Goal: Check status: Check status

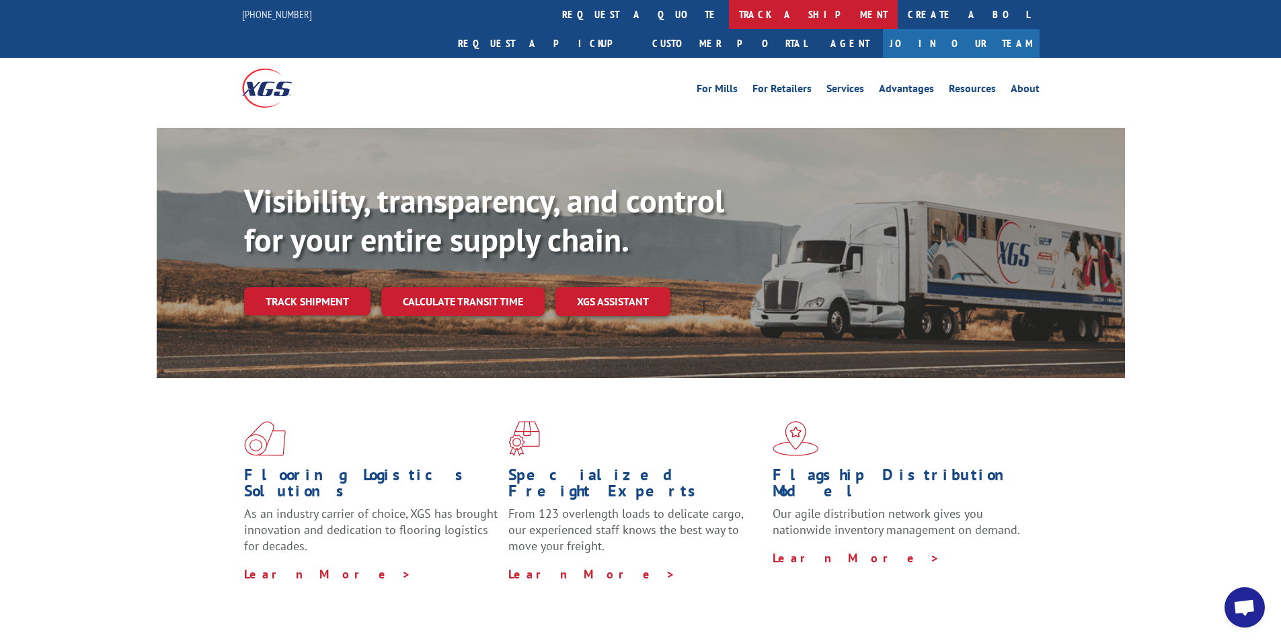
click at [729, 13] on link "track a shipment" at bounding box center [813, 14] width 169 height 29
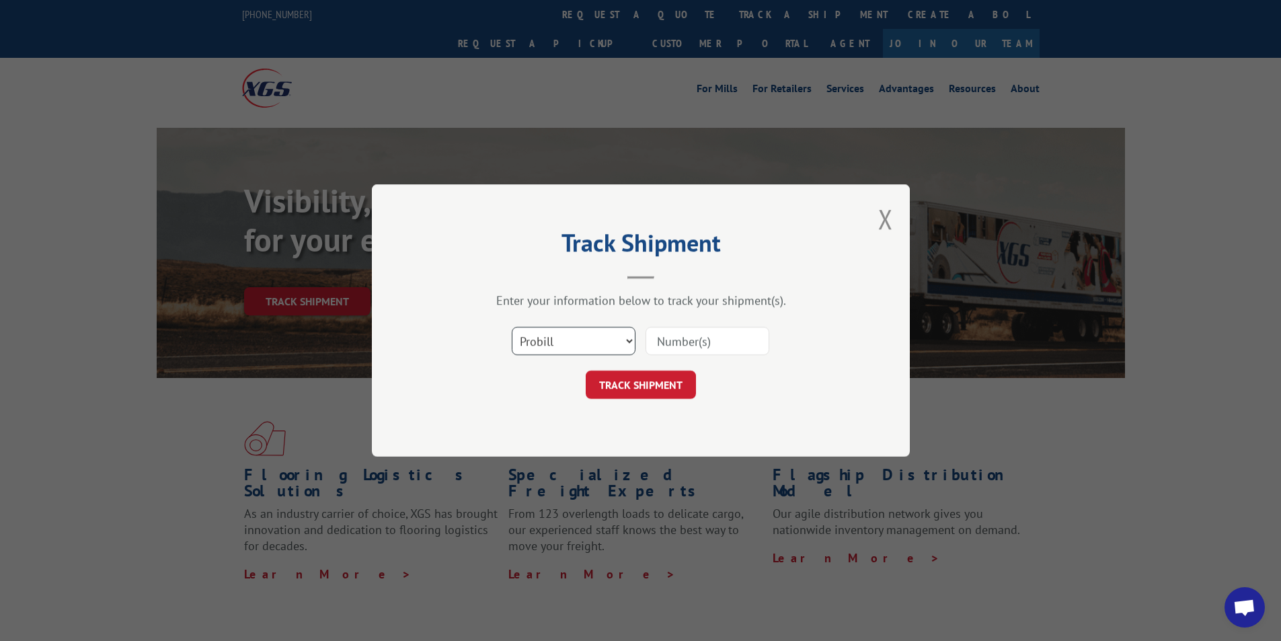
click at [554, 344] on select "Select category... Probill BOL PO" at bounding box center [574, 341] width 124 height 28
select select "bol"
click at [512, 327] on select "Select category... Probill BOL PO" at bounding box center [574, 341] width 124 height 28
click at [700, 345] on input at bounding box center [708, 341] width 124 height 28
type input "54393657"
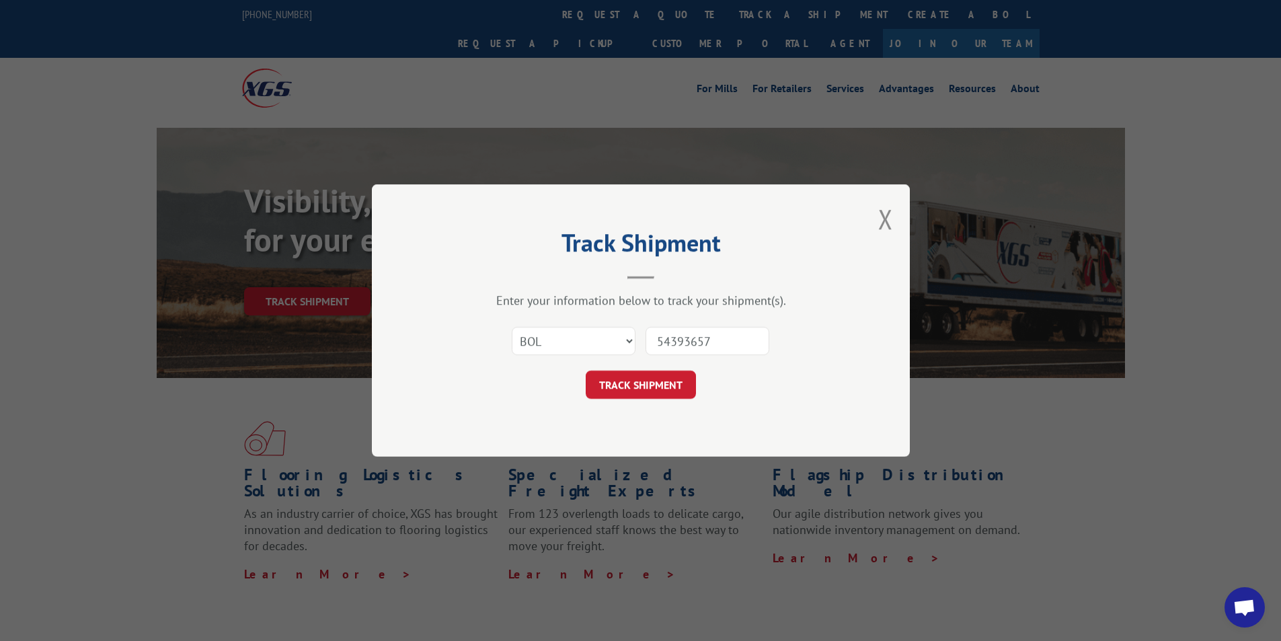
click button "TRACK SHIPMENT" at bounding box center [641, 385] width 110 height 28
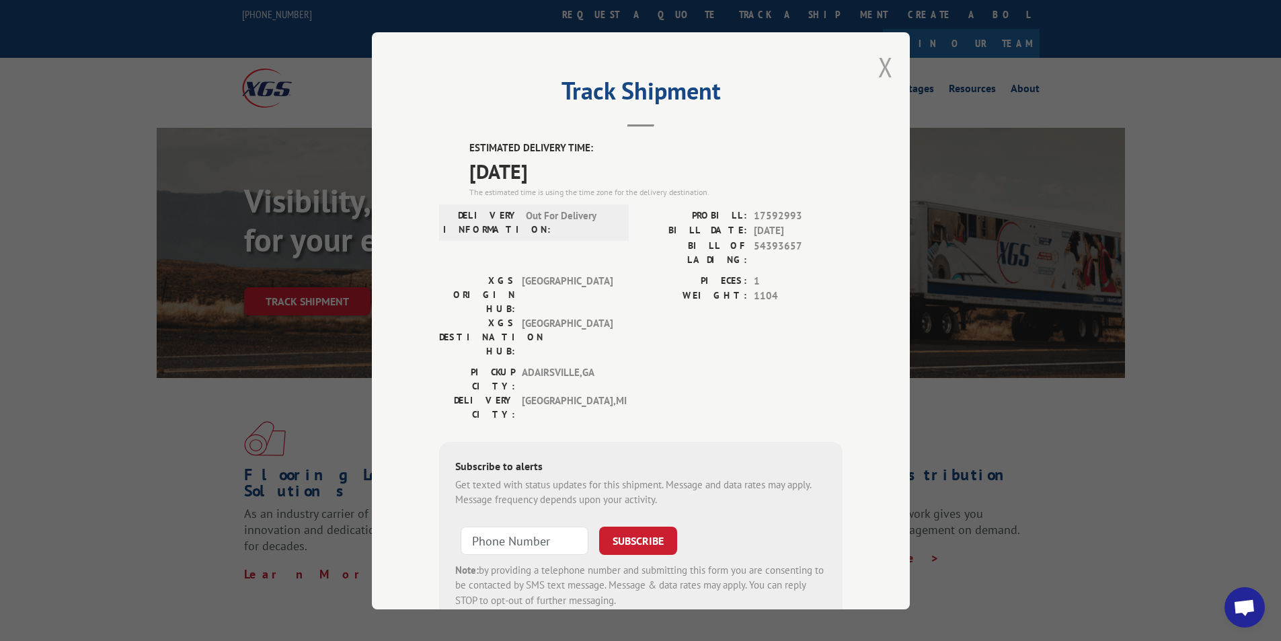
click at [883, 66] on button "Close modal" at bounding box center [885, 67] width 15 height 36
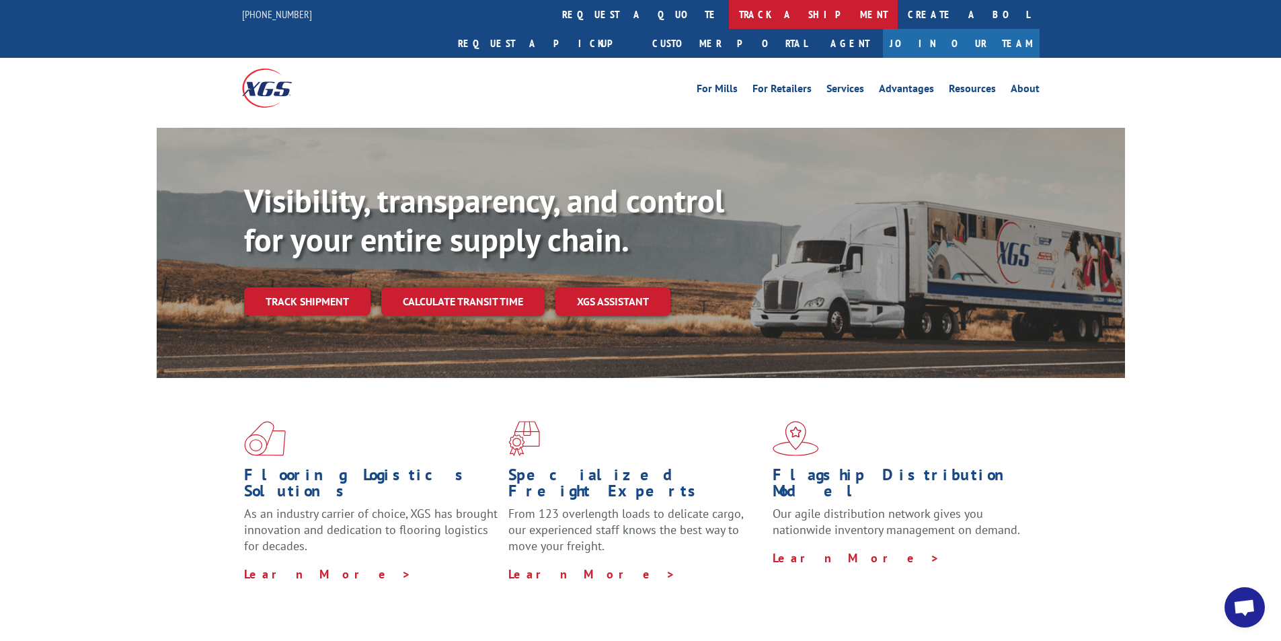
click at [729, 15] on link "track a shipment" at bounding box center [813, 14] width 169 height 29
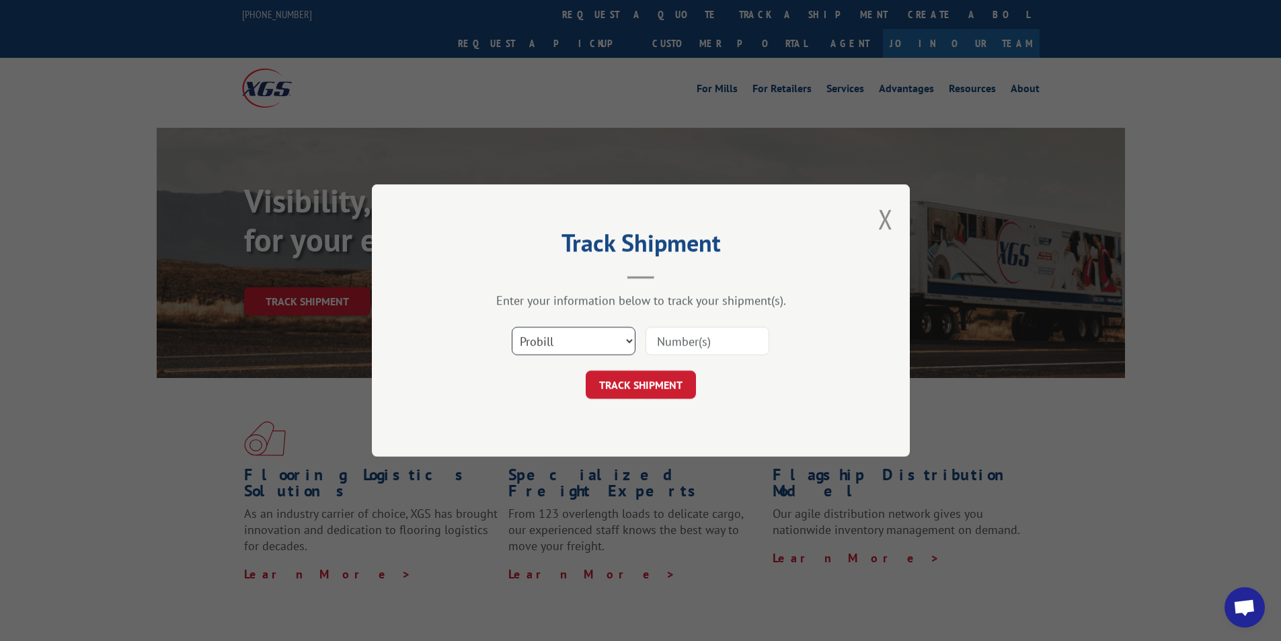
click at [551, 334] on select "Select category... Probill BOL PO" at bounding box center [574, 341] width 124 height 28
select select "bol"
click at [512, 327] on select "Select category... Probill BOL PO" at bounding box center [574, 341] width 124 height 28
click at [673, 346] on input at bounding box center [708, 341] width 124 height 28
type input "15172744"
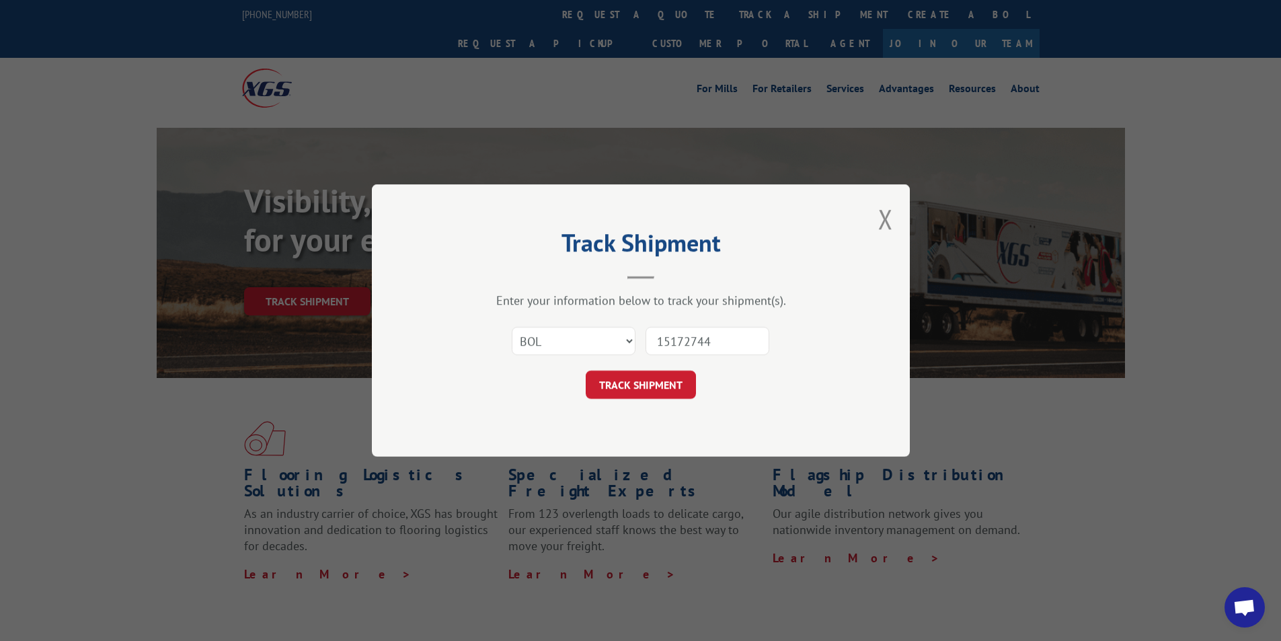
click button "TRACK SHIPMENT" at bounding box center [641, 385] width 110 height 28
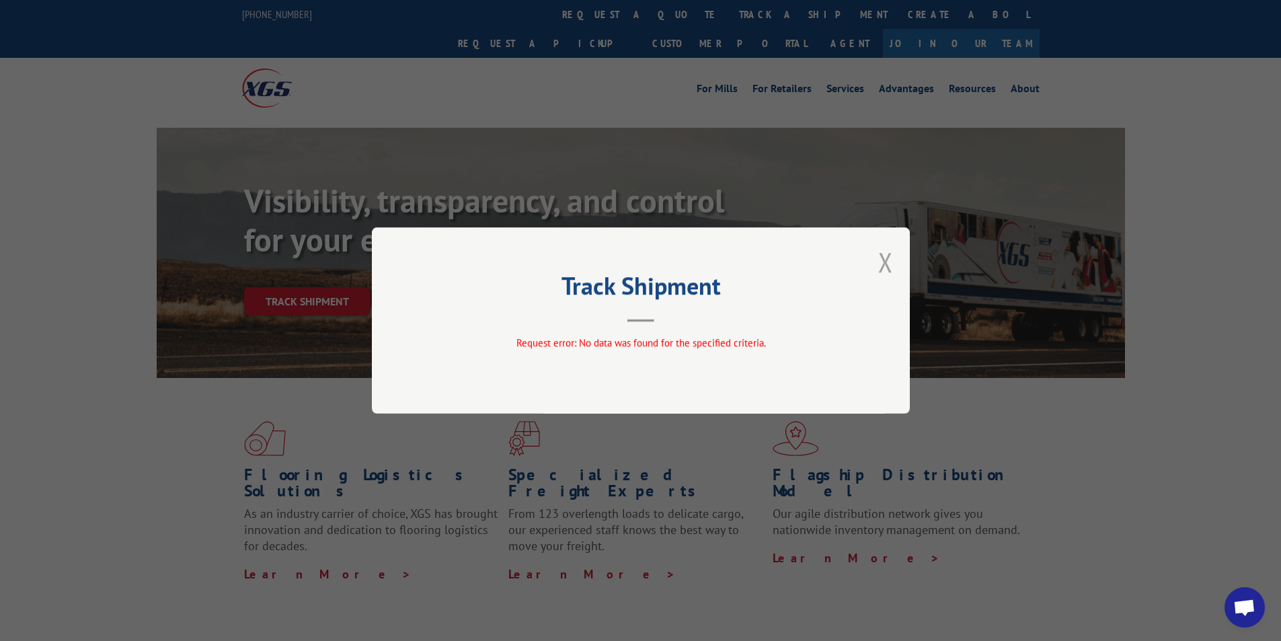
click at [891, 254] on button "Close modal" at bounding box center [885, 262] width 15 height 36
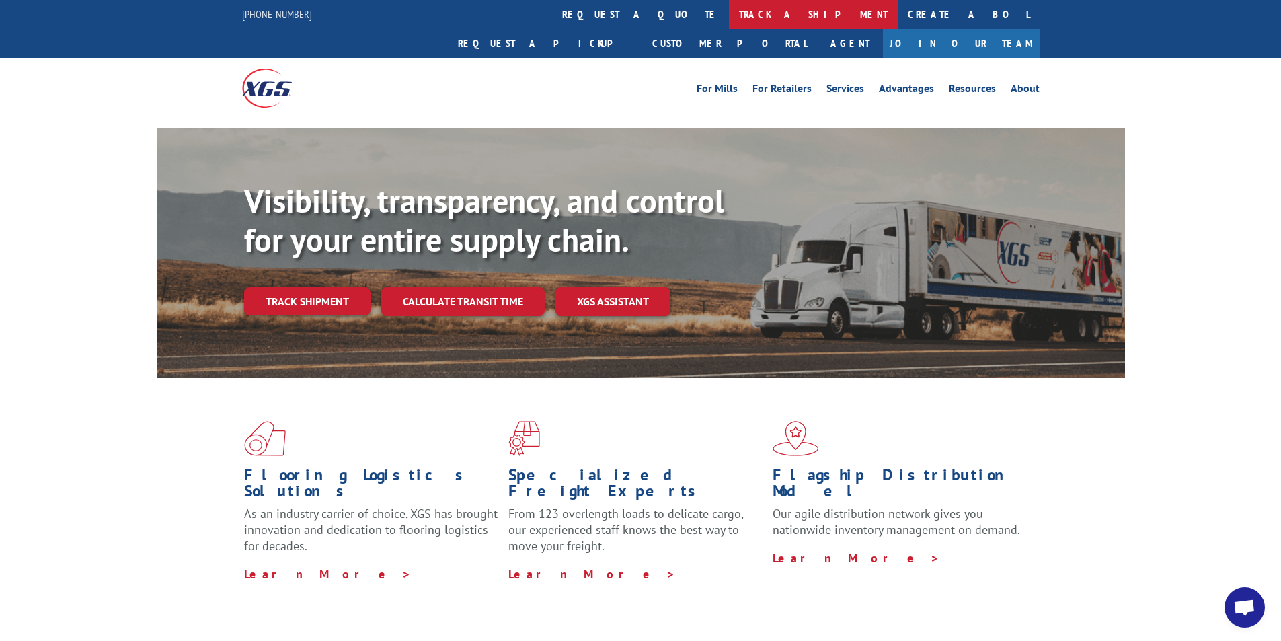
click at [729, 21] on link "track a shipment" at bounding box center [813, 14] width 169 height 29
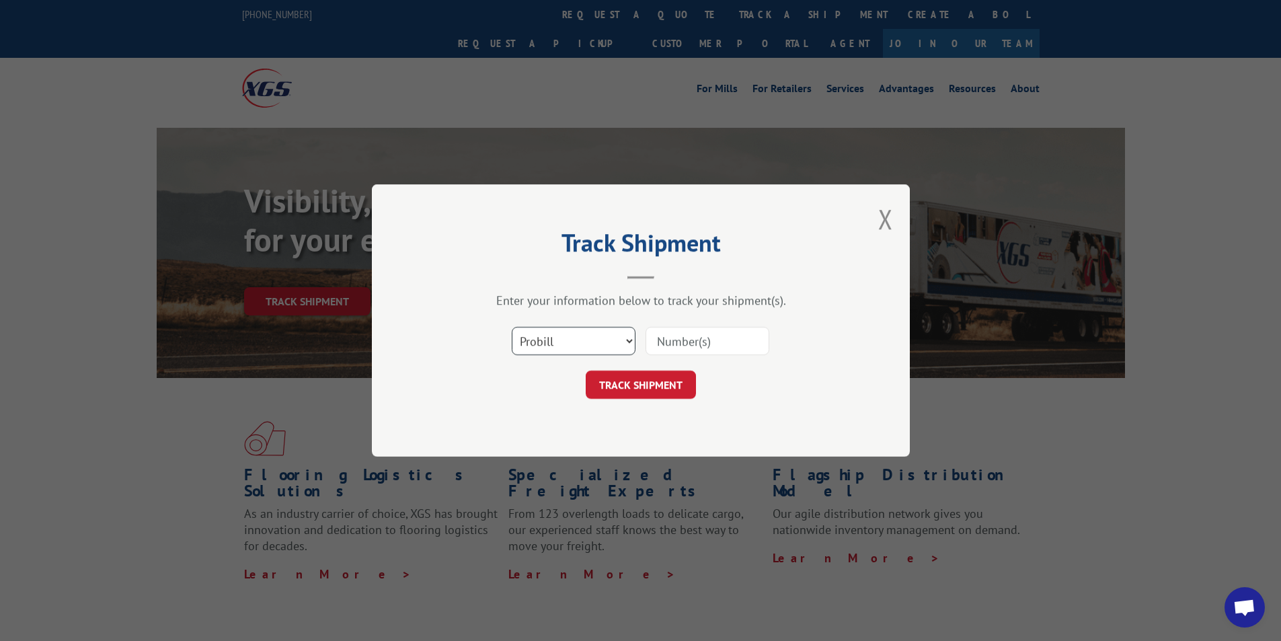
click at [550, 330] on select "Select category... Probill BOL PO" at bounding box center [574, 341] width 124 height 28
select select "bol"
click at [512, 327] on select "Select category... Probill BOL PO" at bounding box center [574, 341] width 124 height 28
click at [681, 334] on input at bounding box center [708, 341] width 124 height 28
type input "15172727"
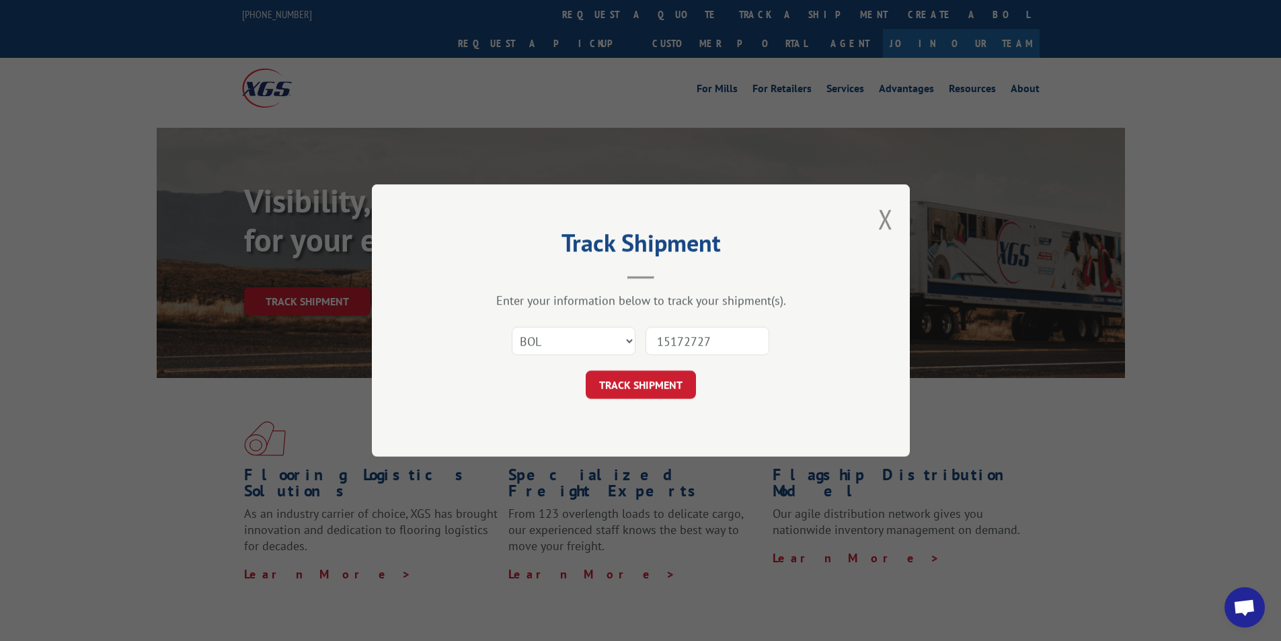
click button "TRACK SHIPMENT" at bounding box center [641, 385] width 110 height 28
